Goal: Task Accomplishment & Management: Use online tool/utility

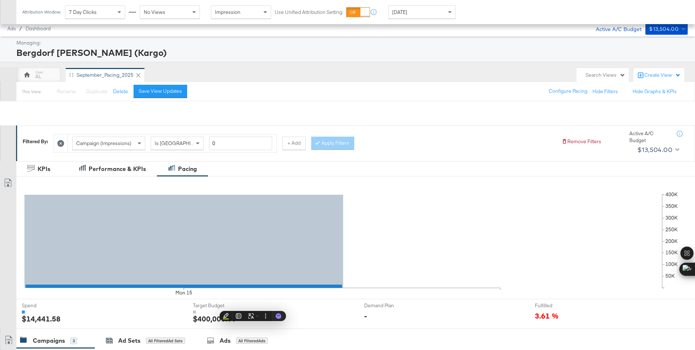
scroll to position [180, 0]
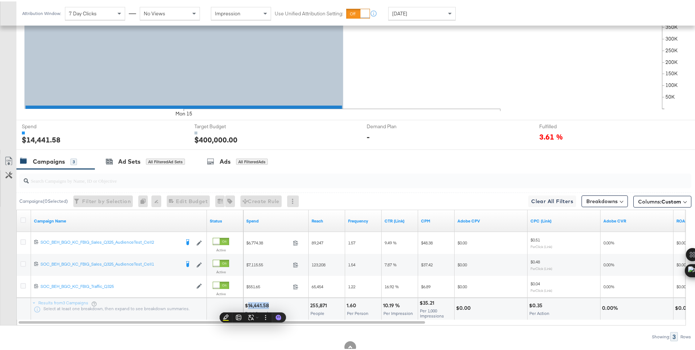
click at [400, 7] on div "Yesterday" at bounding box center [422, 12] width 67 height 12
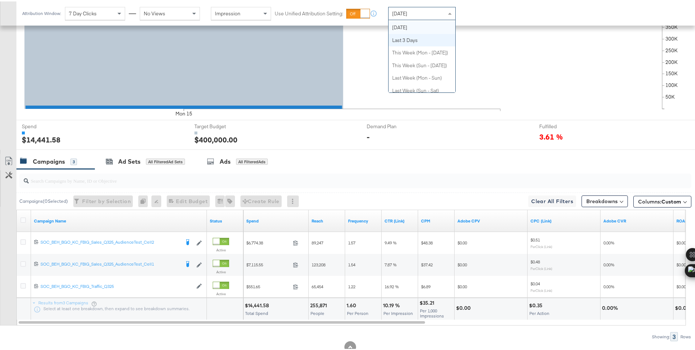
scroll to position [24, 0]
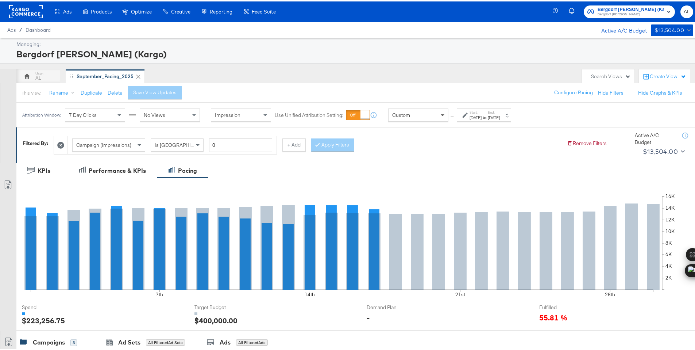
click at [441, 119] on span at bounding box center [443, 113] width 9 height 12
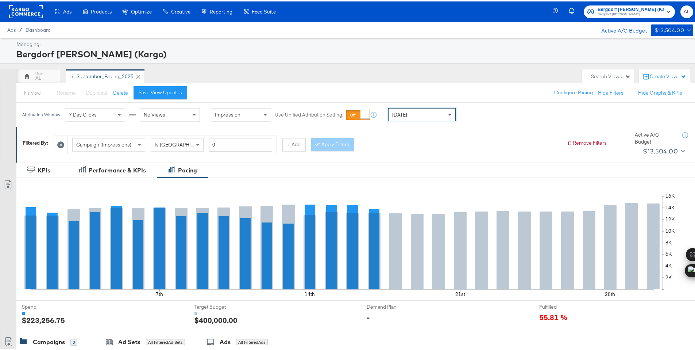
scroll to position [180, 0]
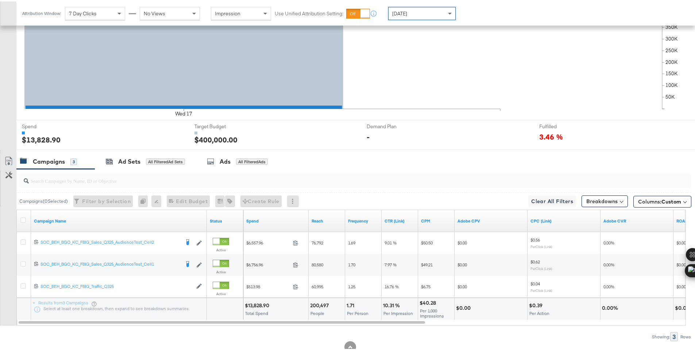
click at [256, 305] on div "$13,828.90" at bounding box center [258, 303] width 27 height 7
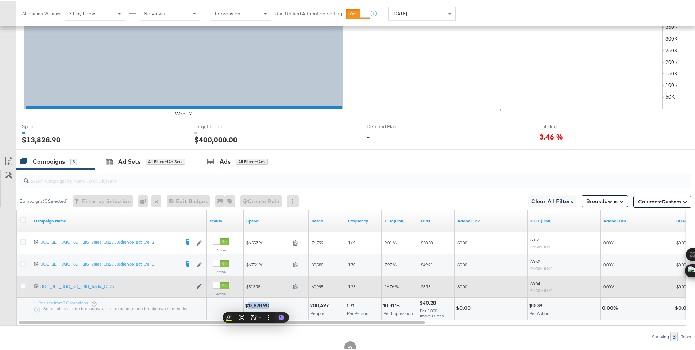
copy div "13,828.90"
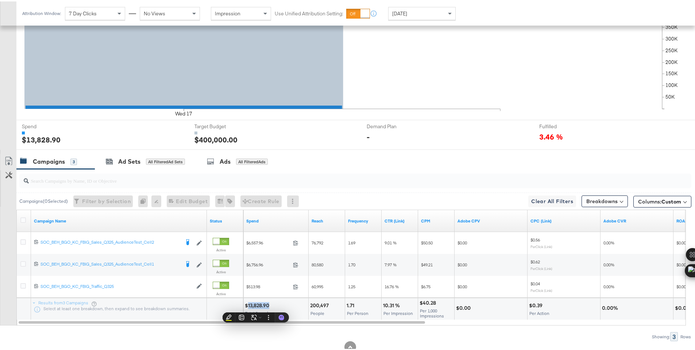
click at [403, 12] on span "Today" at bounding box center [399, 12] width 15 height 7
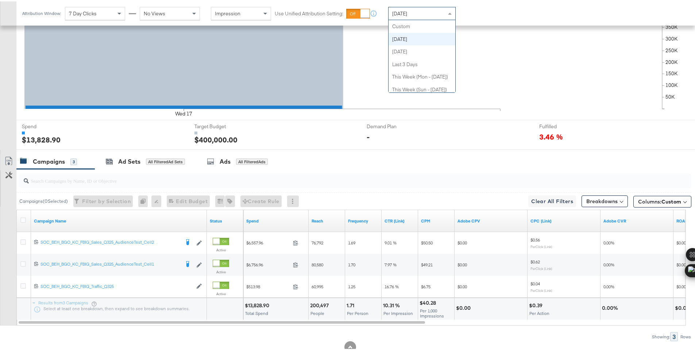
scroll to position [13, 0]
click at [255, 302] on div "$14,499.56" at bounding box center [258, 303] width 27 height 7
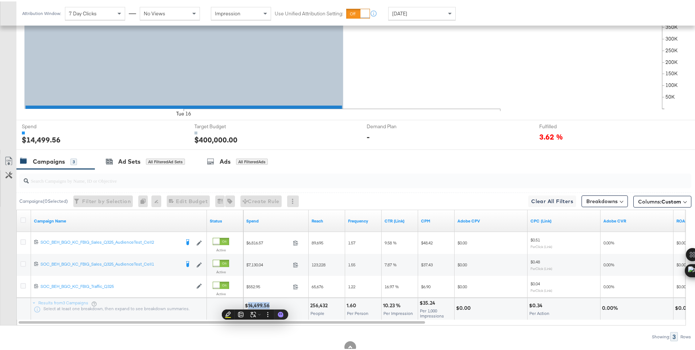
copy div "14,499.56"
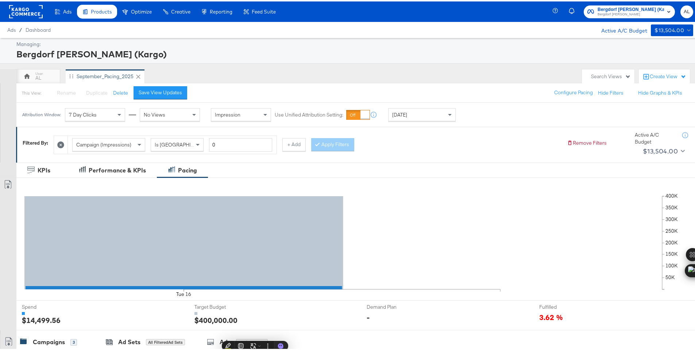
click at [107, 12] on span "Products" at bounding box center [101, 10] width 21 height 6
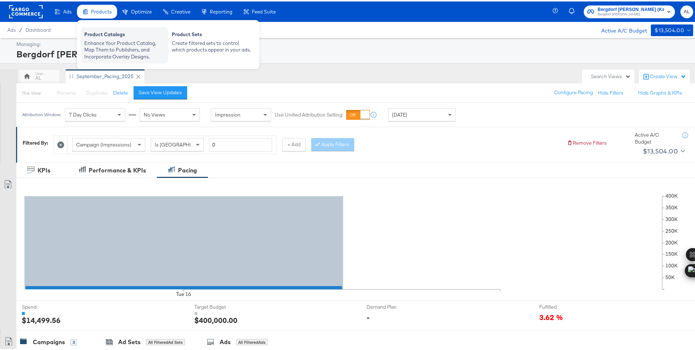
click at [105, 33] on div "Product Catalogs" at bounding box center [124, 34] width 80 height 9
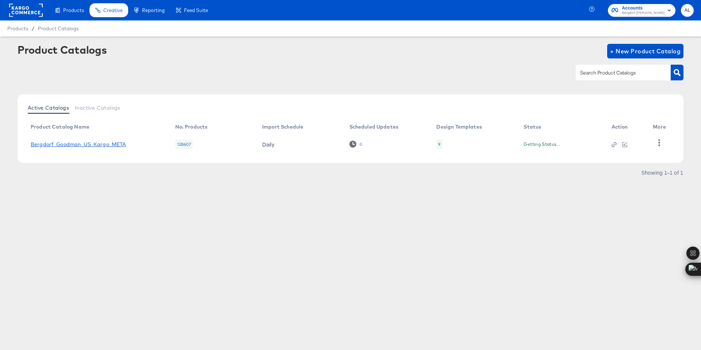
click at [116, 141] on link "Bergdorf_Goodman_US_Kargo_META" at bounding box center [79, 144] width 96 height 6
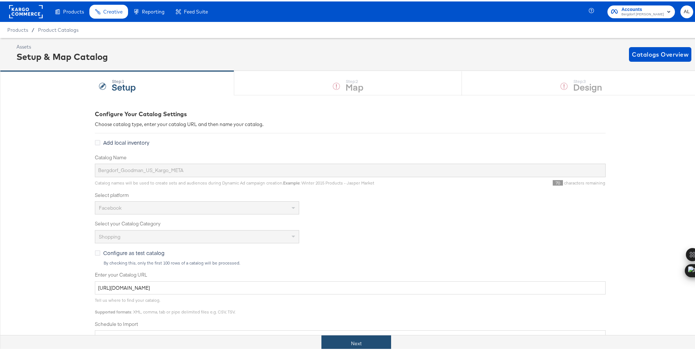
click at [363, 343] on button "Next" at bounding box center [357, 342] width 70 height 16
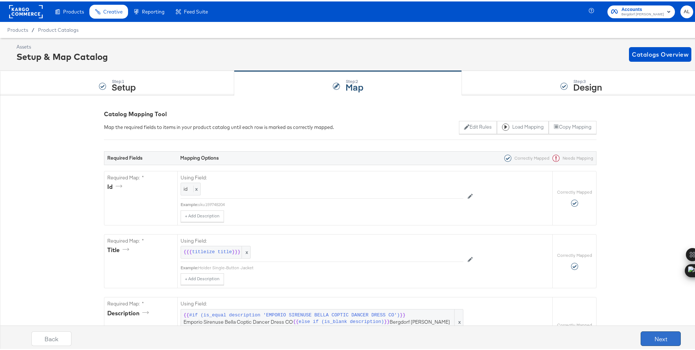
click at [649, 337] on button "Next" at bounding box center [661, 337] width 40 height 15
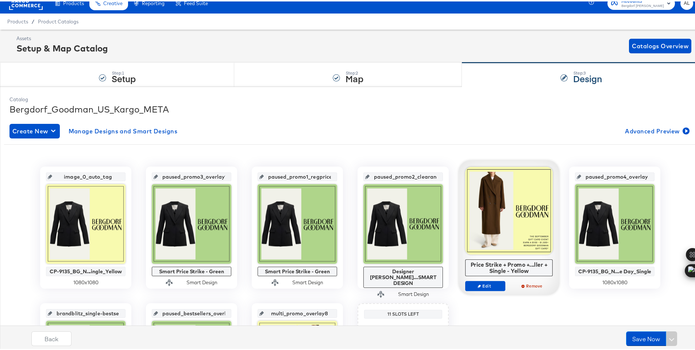
scroll to position [11, 0]
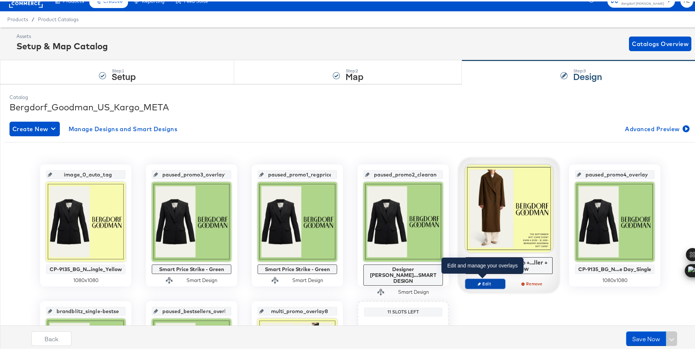
click at [486, 281] on span "Edit" at bounding box center [486, 281] width 34 height 5
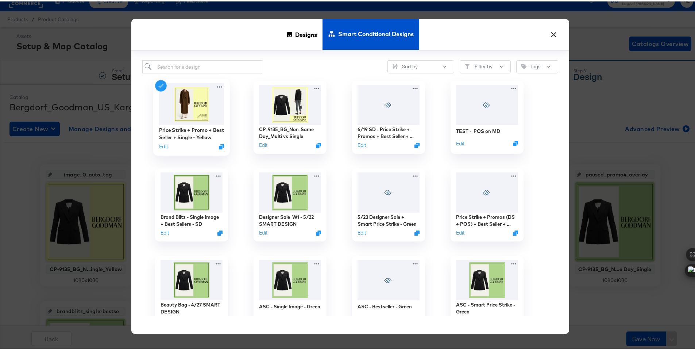
click at [161, 140] on div "Price Strike + Promo + Best Seller + Single - Yellow Edit" at bounding box center [191, 137] width 65 height 26
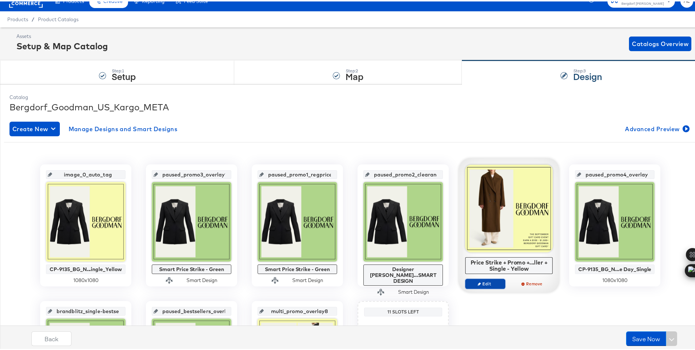
click at [475, 278] on button "Edit" at bounding box center [485, 282] width 40 height 10
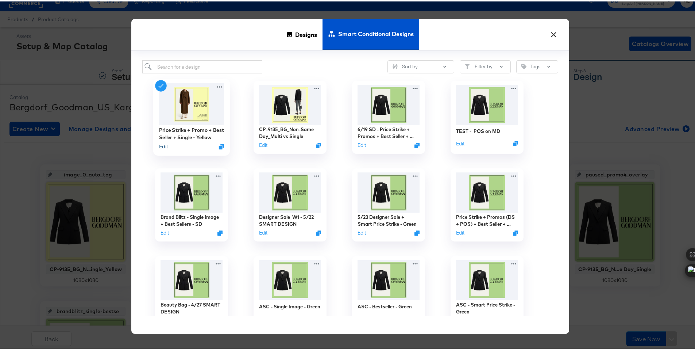
click at [163, 142] on button "Edit" at bounding box center [163, 145] width 9 height 7
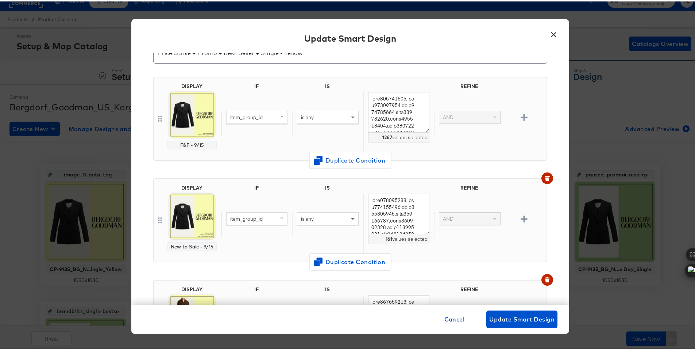
scroll to position [37, 0]
click at [375, 196] on textarea at bounding box center [398, 211] width 61 height 41
click at [545, 173] on icon "button" at bounding box center [547, 175] width 5 height 5
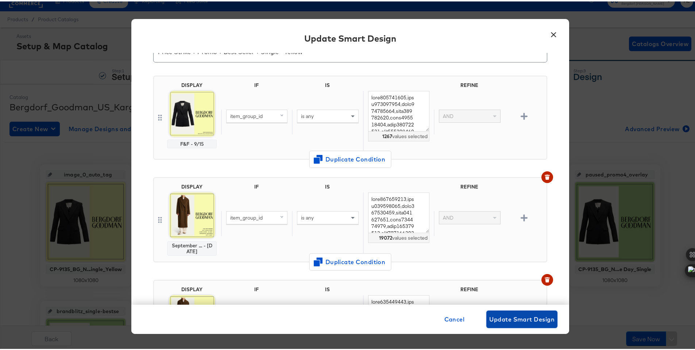
click at [515, 320] on span "Update Smart Design" at bounding box center [522, 317] width 65 height 10
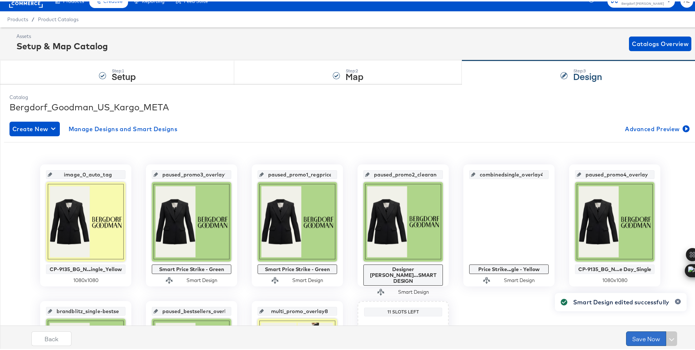
click at [630, 336] on button "Save Now" at bounding box center [646, 337] width 40 height 15
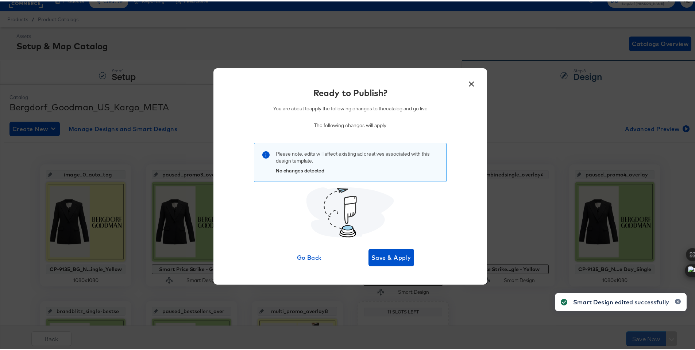
scroll to position [0, 0]
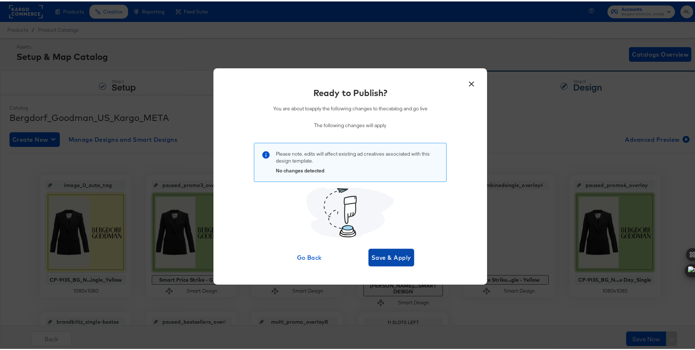
click at [397, 251] on span "Save & Apply" at bounding box center [392, 256] width 40 height 10
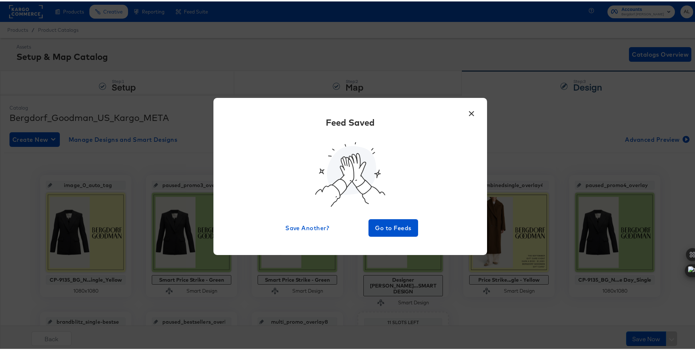
click at [469, 111] on button "×" at bounding box center [471, 110] width 13 height 13
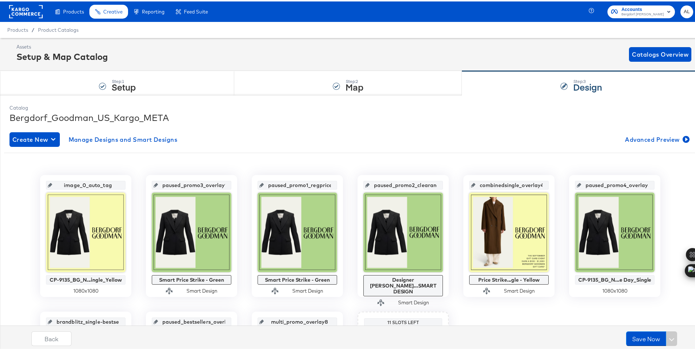
click at [35, 12] on rect at bounding box center [26, 10] width 34 height 13
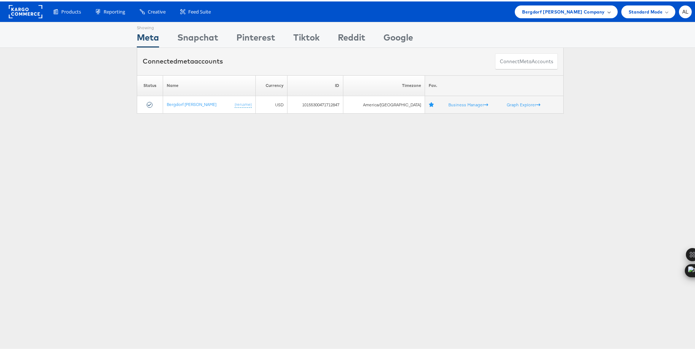
click at [563, 8] on span "Bergdorf [PERSON_NAME] Company" at bounding box center [563, 11] width 83 height 8
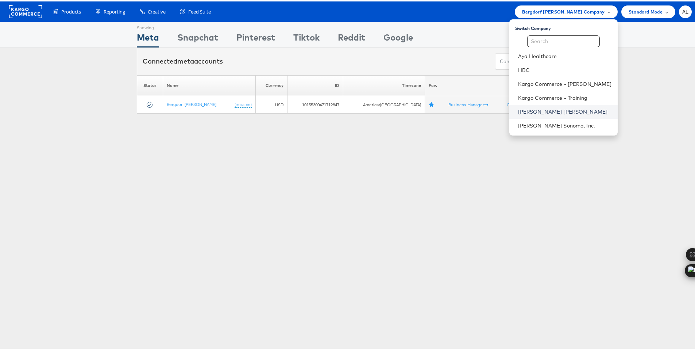
click at [538, 112] on link "[PERSON_NAME] [PERSON_NAME]" at bounding box center [565, 110] width 94 height 7
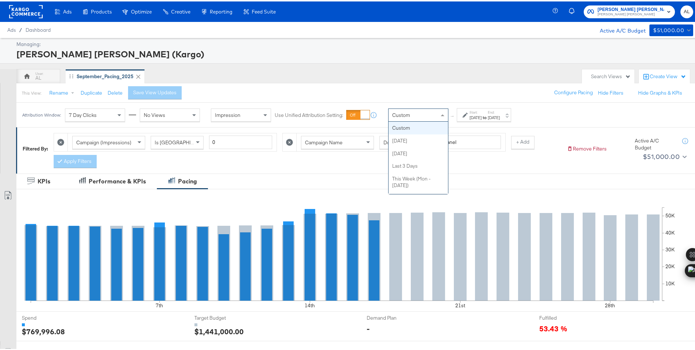
click at [442, 115] on span at bounding box center [443, 113] width 9 height 12
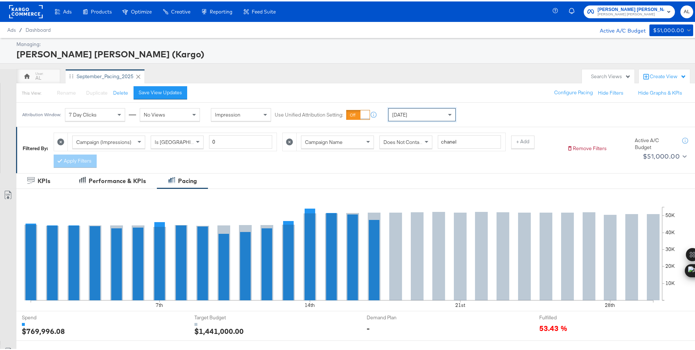
scroll to position [191, 0]
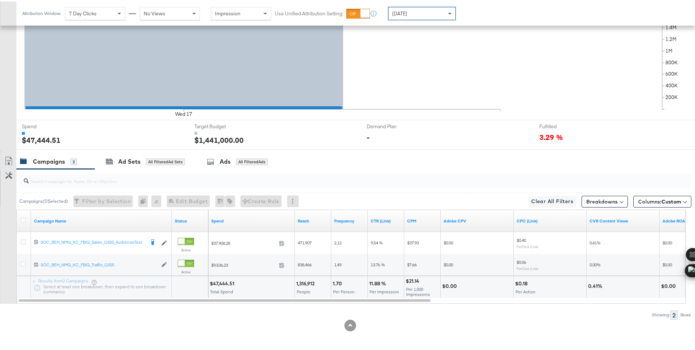
click at [217, 283] on div "$47,444.51" at bounding box center [223, 282] width 27 height 7
click at [225, 282] on div "$47,444.51" at bounding box center [223, 282] width 27 height 7
copy div "47,444.51"
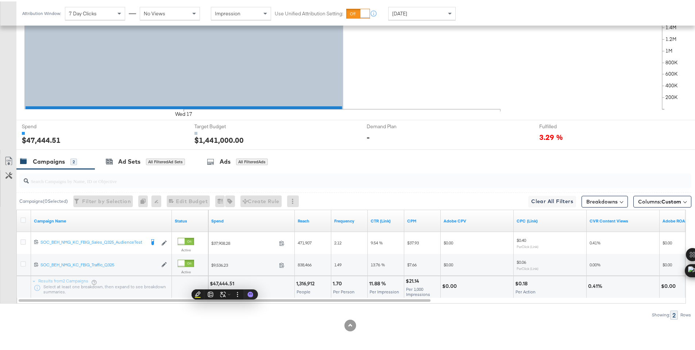
click at [413, 14] on div "[DATE]" at bounding box center [422, 12] width 67 height 12
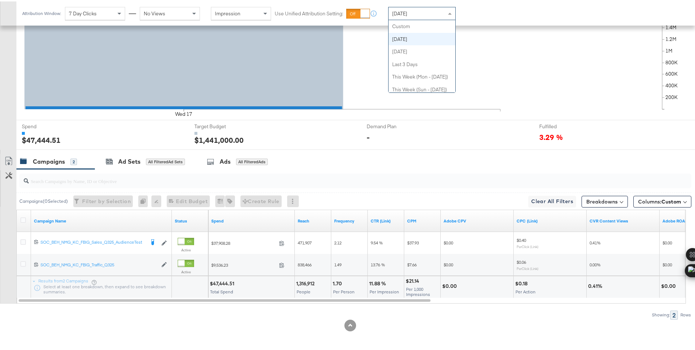
scroll to position [13, 0]
click at [220, 281] on div "$50,595.97" at bounding box center [224, 282] width 28 height 7
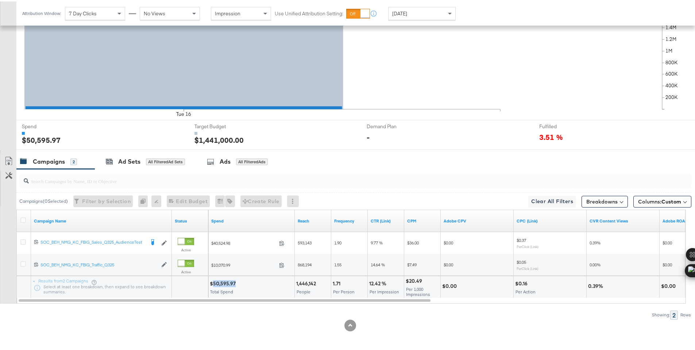
click at [220, 281] on div "$50,595.97" at bounding box center [224, 282] width 28 height 7
copy div "50,595.97"
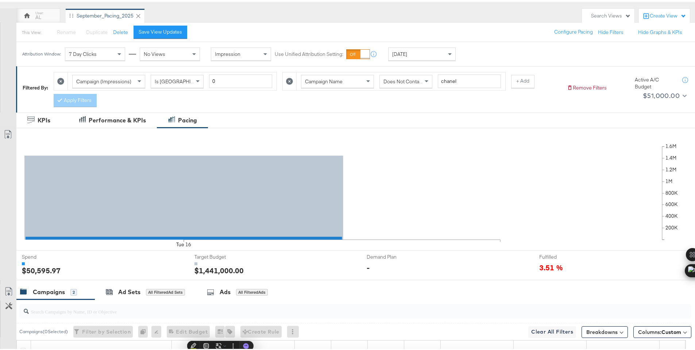
scroll to position [0, 0]
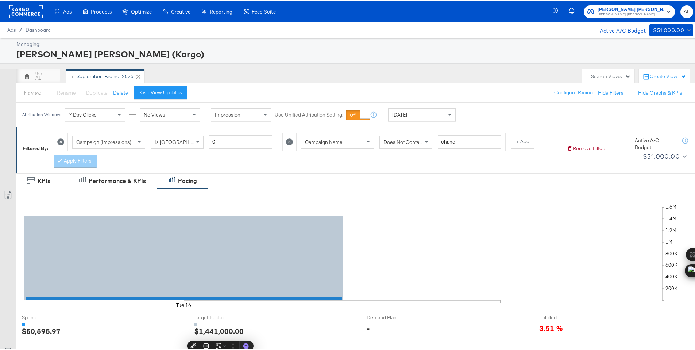
click at [25, 7] on rect at bounding box center [26, 10] width 34 height 13
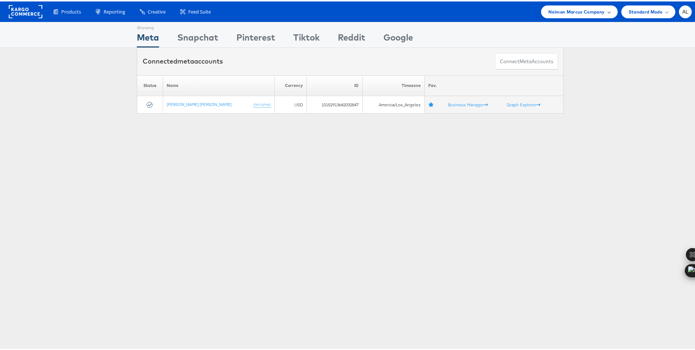
click at [549, 7] on span "Neiman Marcus Company" at bounding box center [577, 11] width 56 height 8
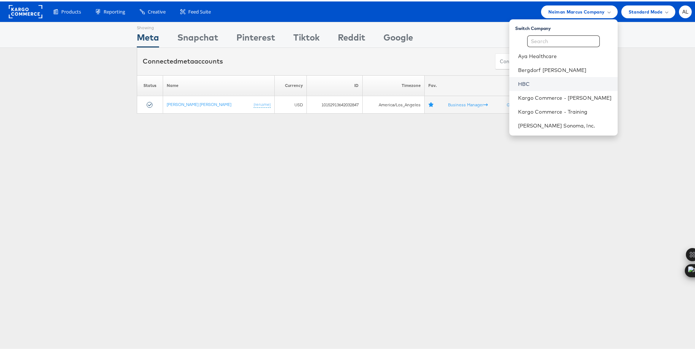
click at [543, 81] on link "HBC" at bounding box center [565, 82] width 94 height 7
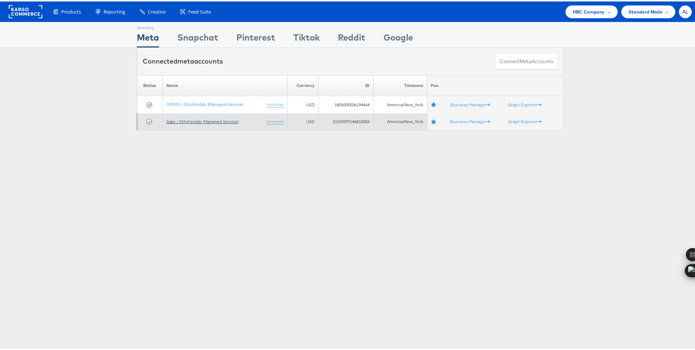
click at [199, 122] on link "Saks / StitcherAds (Managed Service)" at bounding box center [202, 119] width 72 height 5
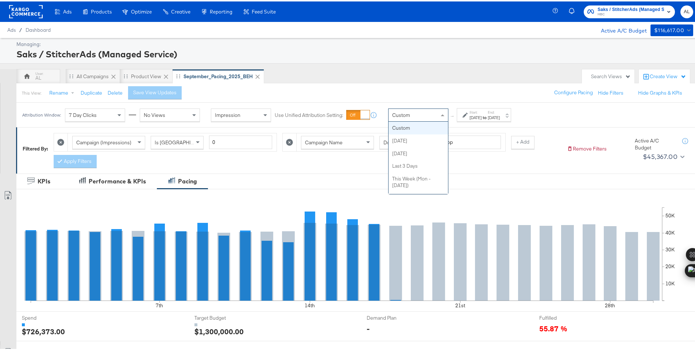
click at [420, 112] on div "Custom" at bounding box center [419, 113] width 60 height 12
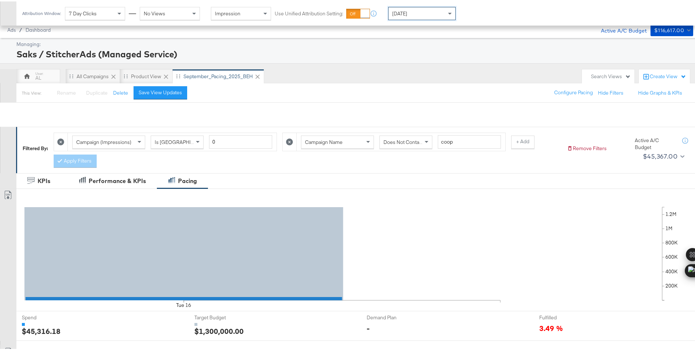
scroll to position [191, 0]
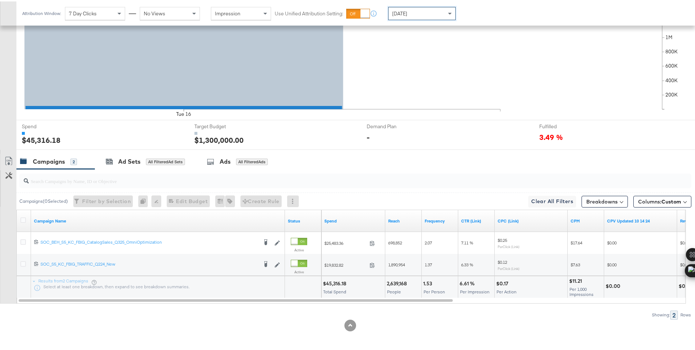
click at [335, 280] on div "$45,316.18" at bounding box center [336, 282] width 26 height 7
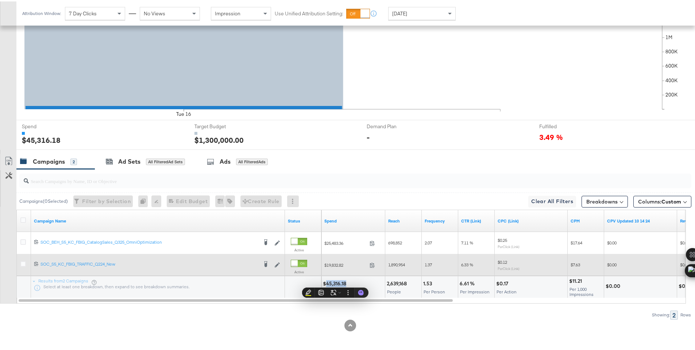
copy div "45,316.18"
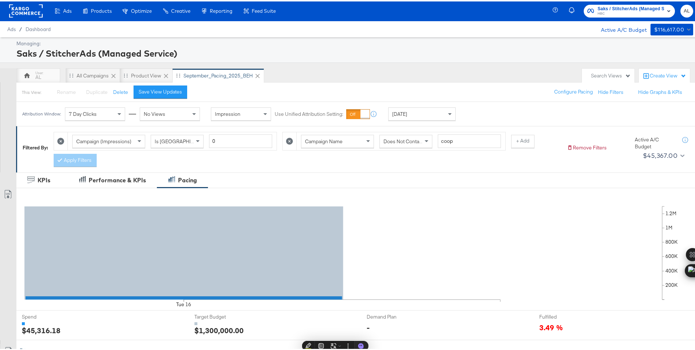
scroll to position [0, 0]
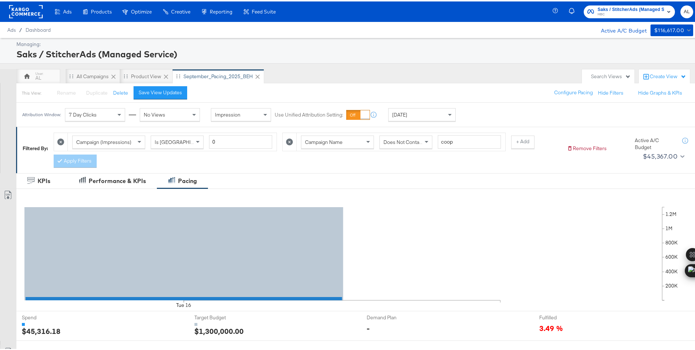
click at [27, 10] on rect at bounding box center [26, 10] width 34 height 13
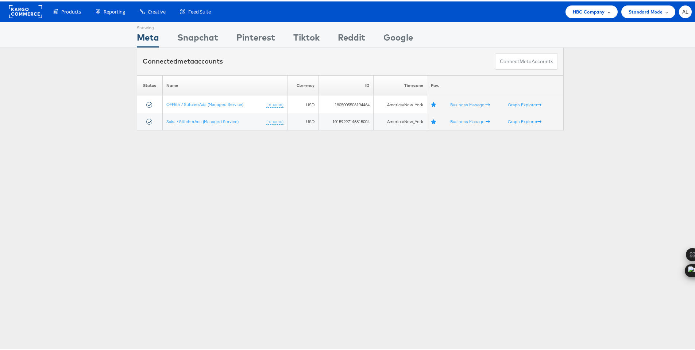
click at [603, 8] on div "HBC Company" at bounding box center [592, 11] width 38 height 8
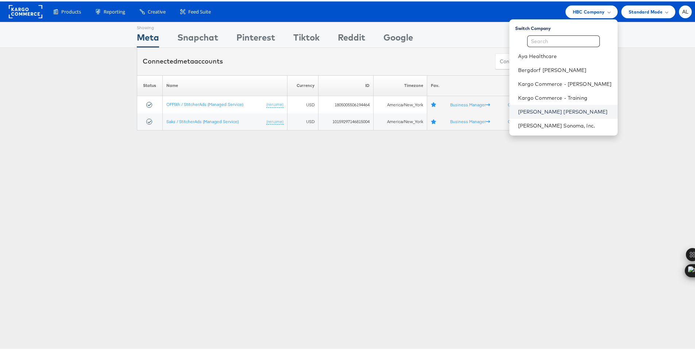
click at [536, 110] on link "Neiman Marcus" at bounding box center [565, 110] width 94 height 7
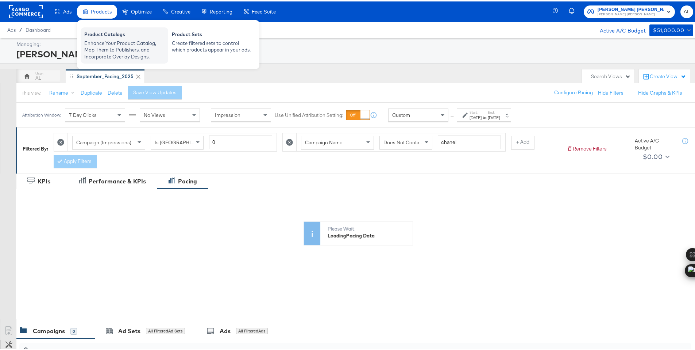
click at [97, 39] on div "Enhance Your Product Catalog, Map Them to Publishers, and Incorporate Overlay D…" at bounding box center [124, 48] width 80 height 20
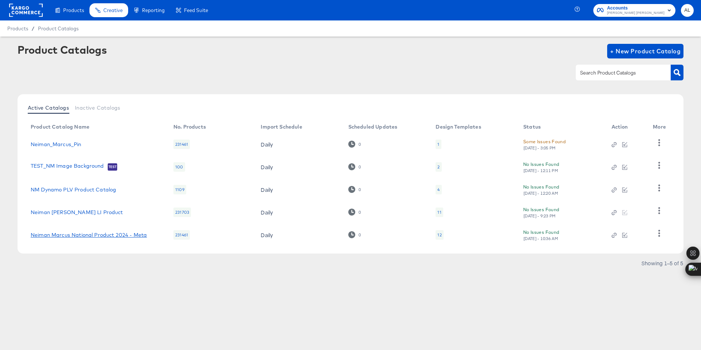
click at [98, 236] on link "Neiman Marcus National Product 2024 - Meta" at bounding box center [89, 235] width 116 height 6
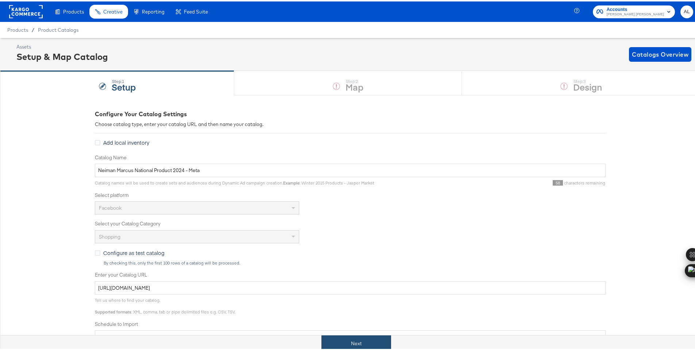
click at [347, 338] on button "Next" at bounding box center [357, 342] width 70 height 16
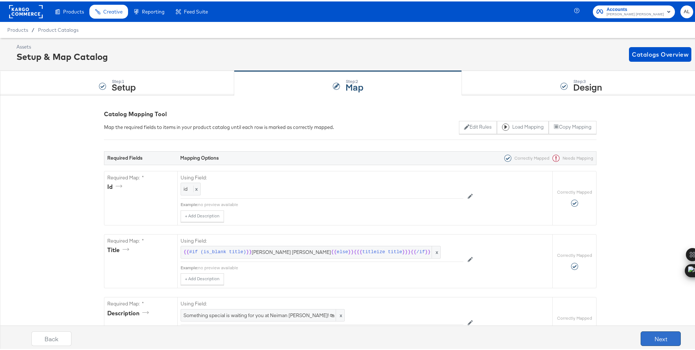
click at [660, 334] on button "Next" at bounding box center [661, 337] width 40 height 15
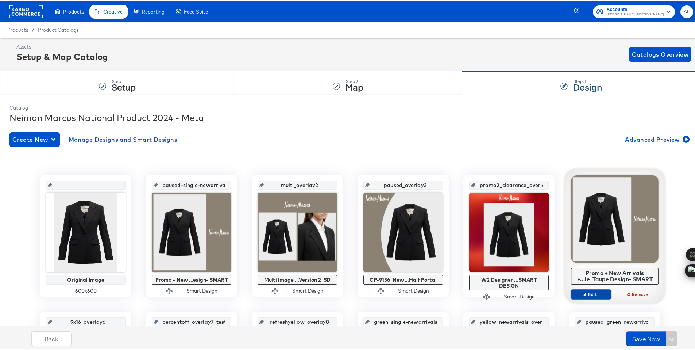
click at [588, 294] on span "Edit" at bounding box center [592, 292] width 34 height 5
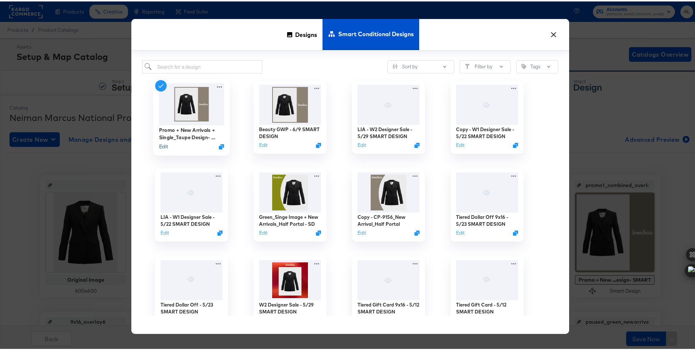
click at [163, 144] on button "Edit" at bounding box center [163, 145] width 9 height 7
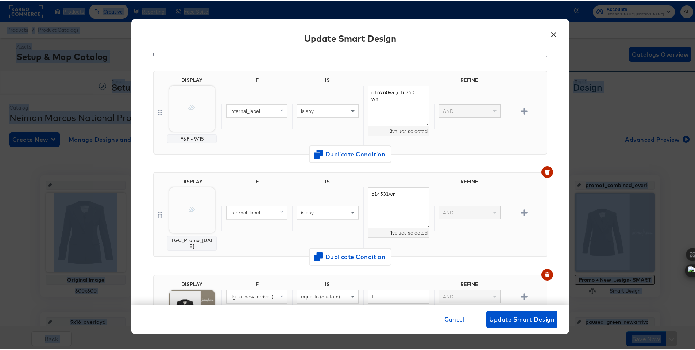
scroll to position [58, 0]
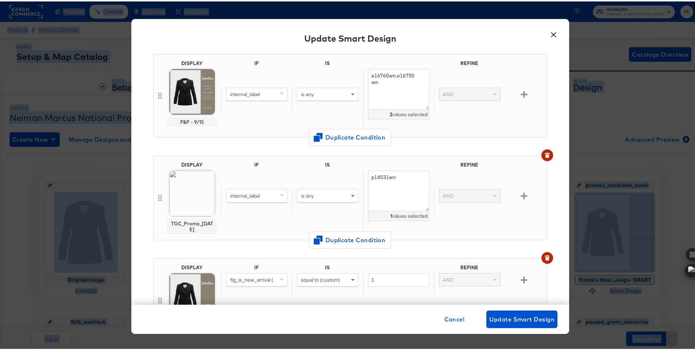
click at [545, 155] on icon "button" at bounding box center [547, 154] width 4 height 3
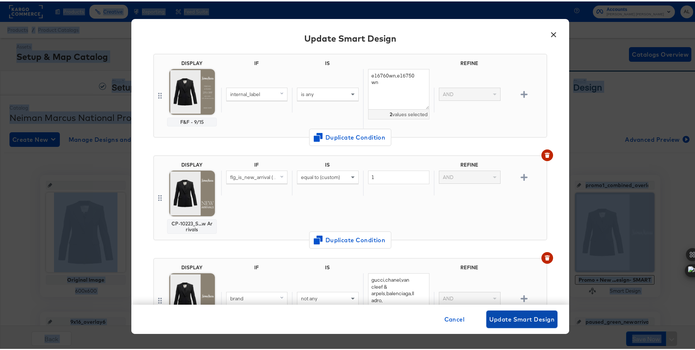
click at [514, 320] on span "Update Smart Design" at bounding box center [522, 317] width 65 height 10
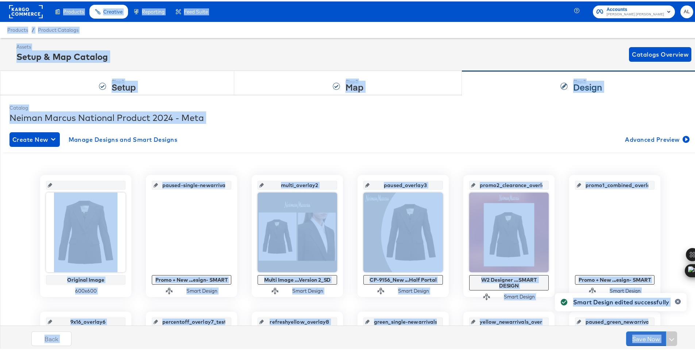
click at [634, 337] on button "Save Now" at bounding box center [646, 337] width 40 height 15
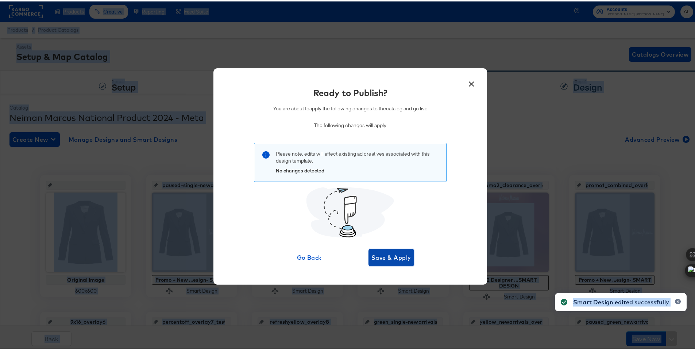
click at [379, 263] on button "Save & Apply" at bounding box center [392, 256] width 46 height 18
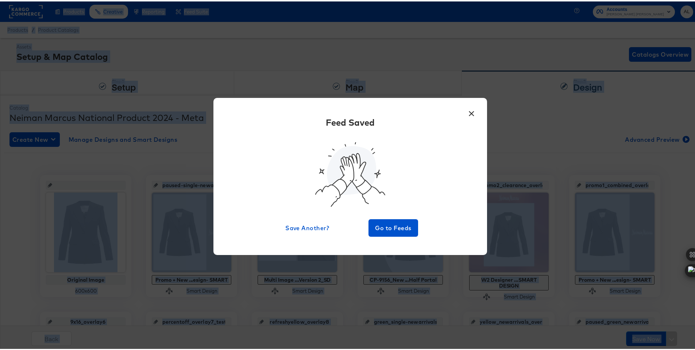
click at [469, 113] on button "×" at bounding box center [471, 110] width 13 height 13
